Goal: Task Accomplishment & Management: Use online tool/utility

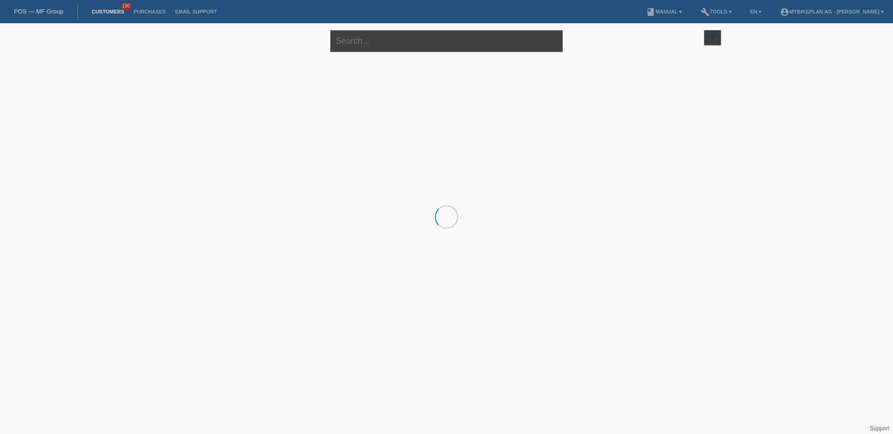
click at [377, 38] on input "text" at bounding box center [446, 41] width 232 height 22
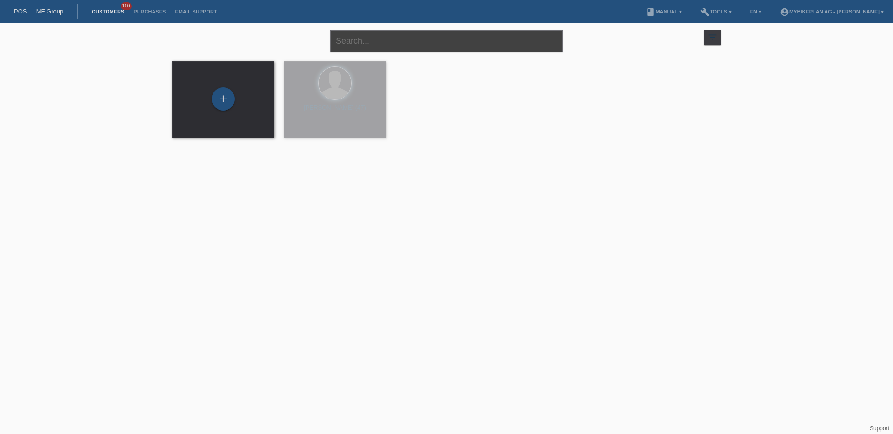
paste input "[PERSON_NAME]"
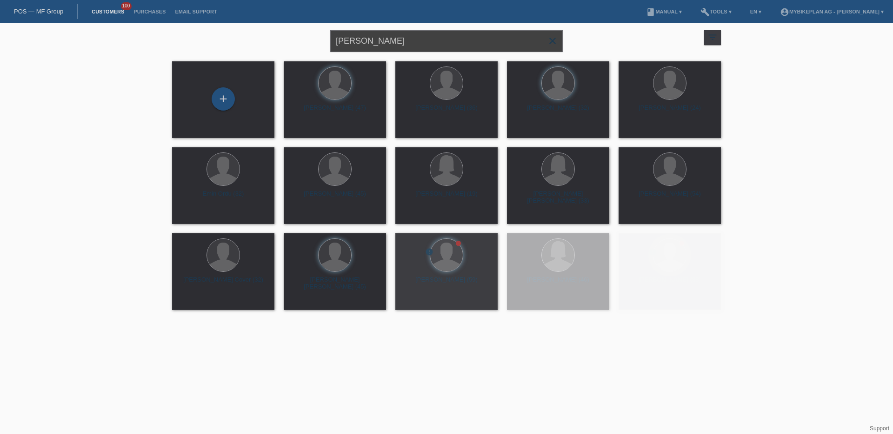
type input "[PERSON_NAME]"
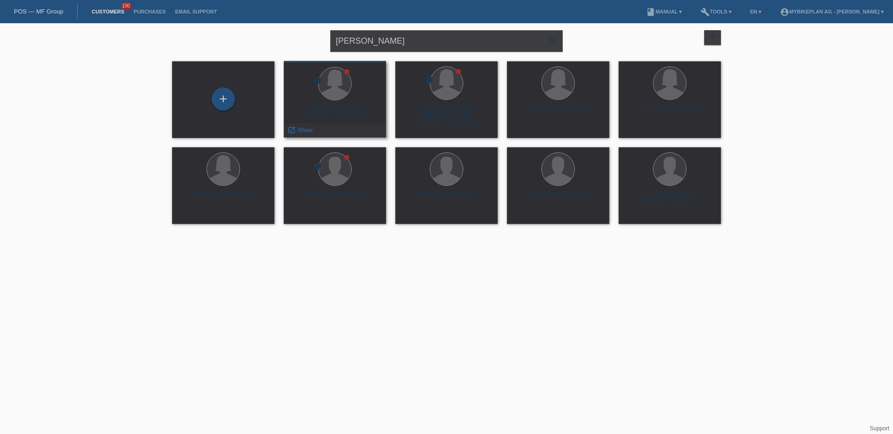
click at [347, 111] on div "[PERSON_NAME] [PERSON_NAME] (33)" at bounding box center [334, 112] width 87 height 15
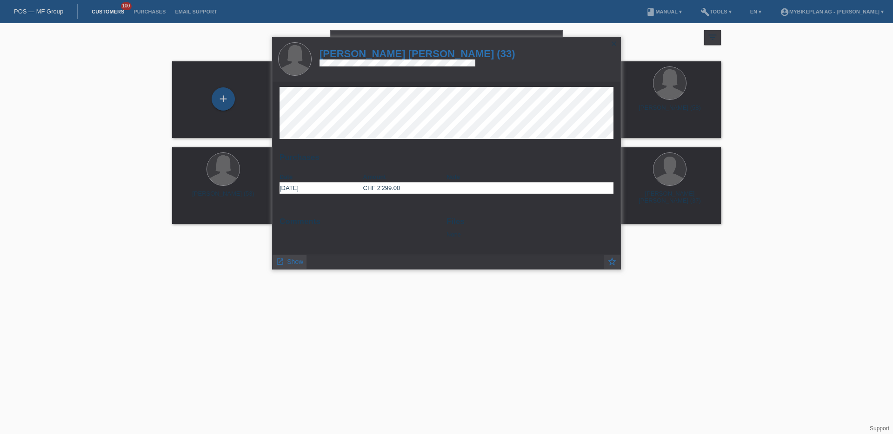
click at [290, 264] on span "Show" at bounding box center [295, 261] width 16 height 7
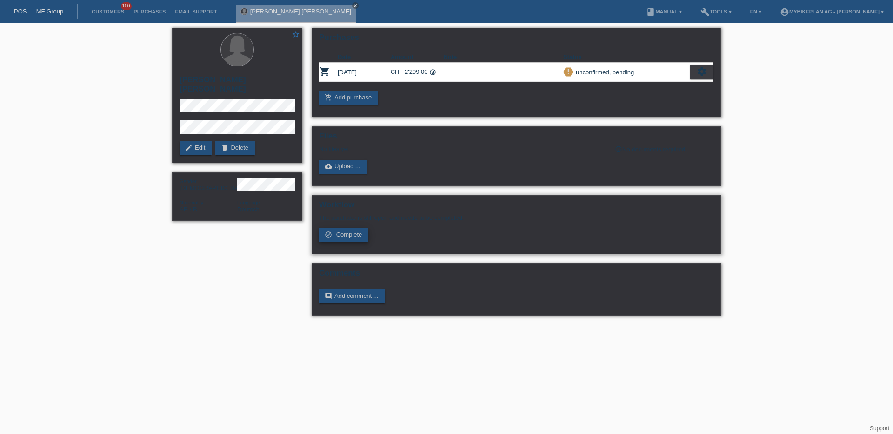
click at [349, 232] on span "Complete" at bounding box center [349, 234] width 26 height 7
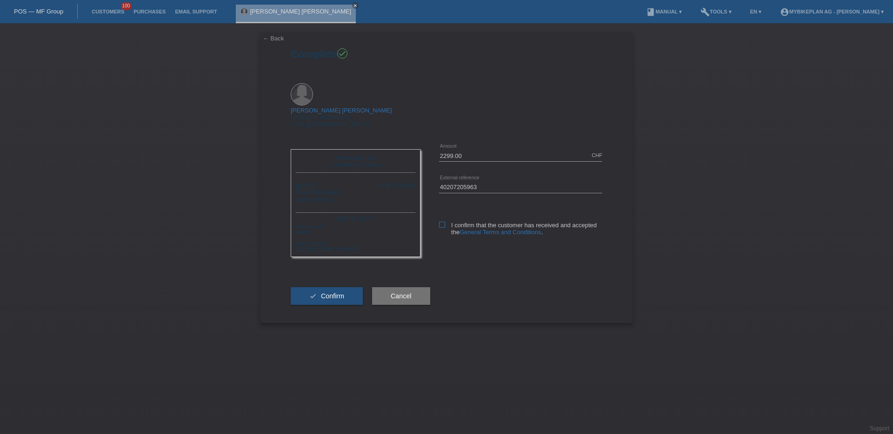
click at [442, 222] on icon at bounding box center [442, 225] width 6 height 6
click at [442, 222] on input "I confirm that the customer has received and accepted the General Terms and Con…" at bounding box center [442, 225] width 6 height 6
checkbox input "true"
click at [333, 292] on span "Confirm" at bounding box center [332, 295] width 23 height 7
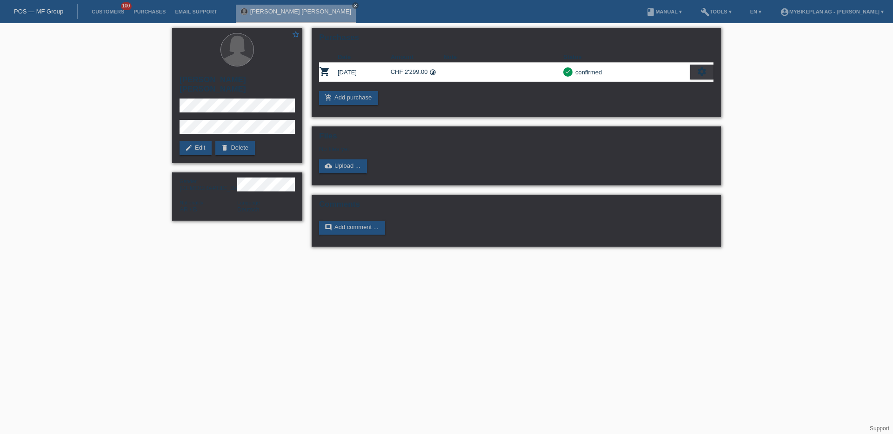
click at [54, 15] on div "POS — MF Group" at bounding box center [39, 11] width 78 height 15
click at [53, 11] on link "POS — MF Group" at bounding box center [38, 11] width 49 height 7
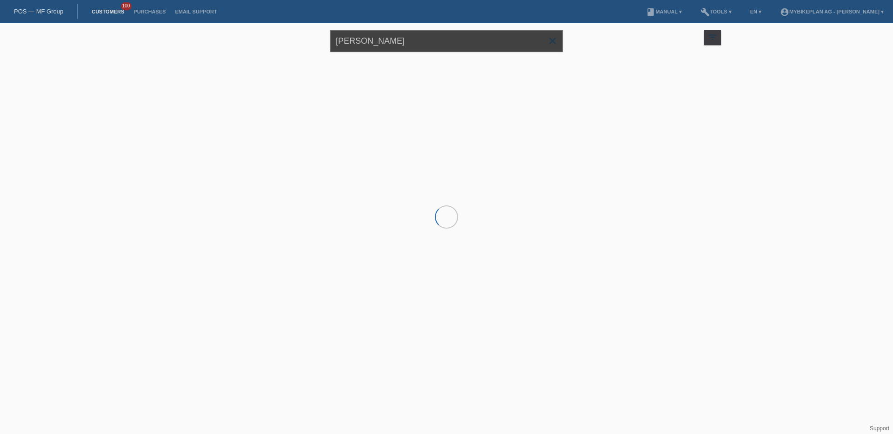
click at [388, 47] on input "[PERSON_NAME]" at bounding box center [446, 41] width 232 height 22
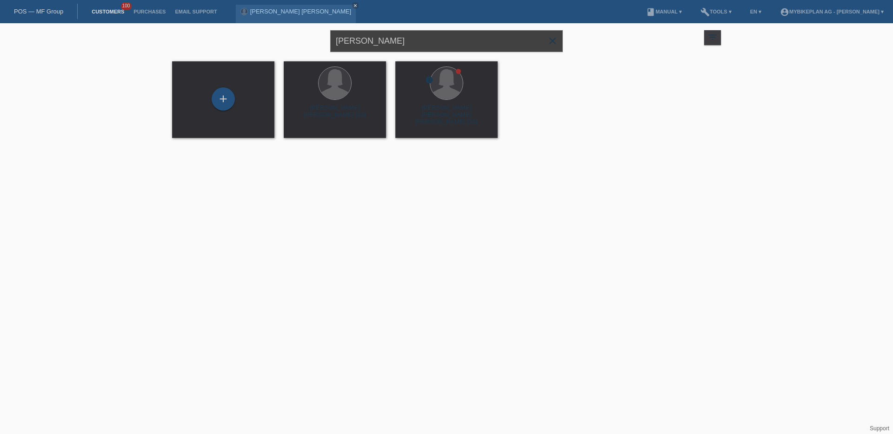
click at [388, 47] on input "[PERSON_NAME]" at bounding box center [446, 41] width 232 height 22
paste input "[PERSON_NAME]"
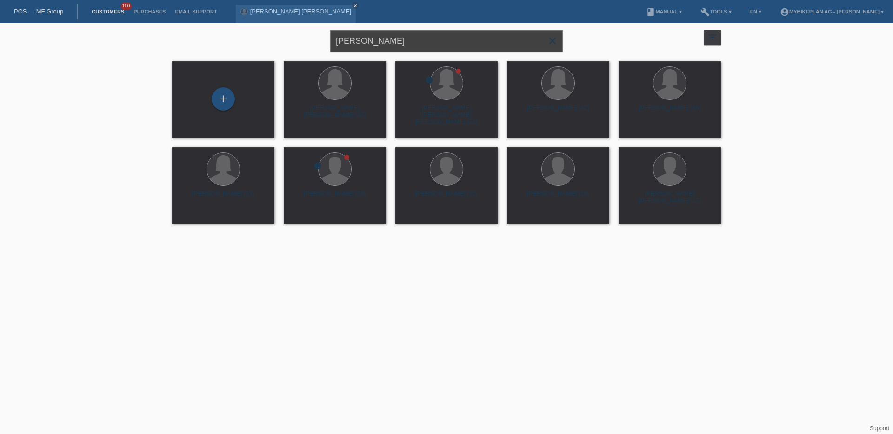
type input "[PERSON_NAME]"
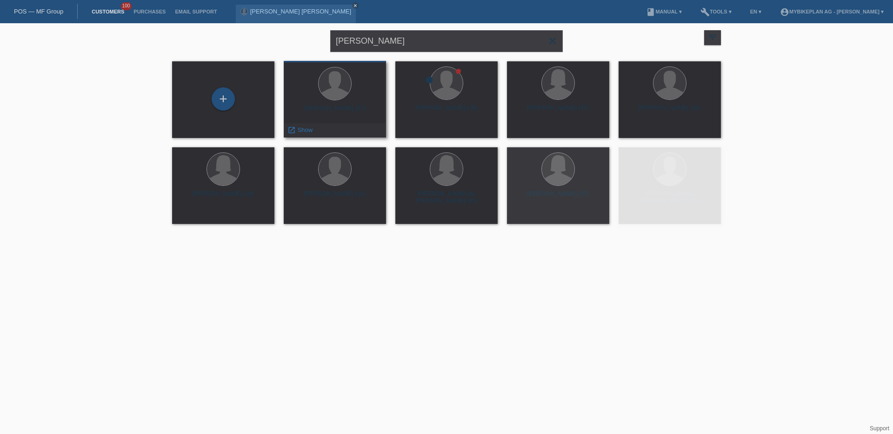
click at [352, 108] on div "[PERSON_NAME] (27)" at bounding box center [334, 112] width 87 height 15
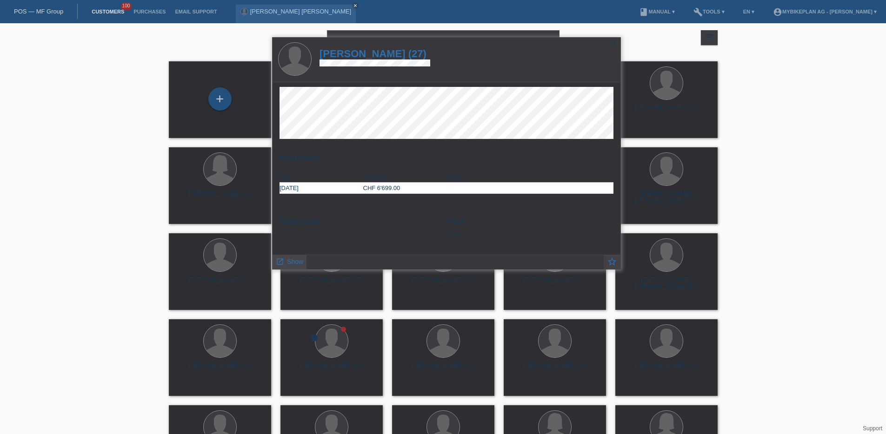
click at [282, 260] on icon "launch" at bounding box center [280, 262] width 8 height 8
